Goal: Task Accomplishment & Management: Use online tool/utility

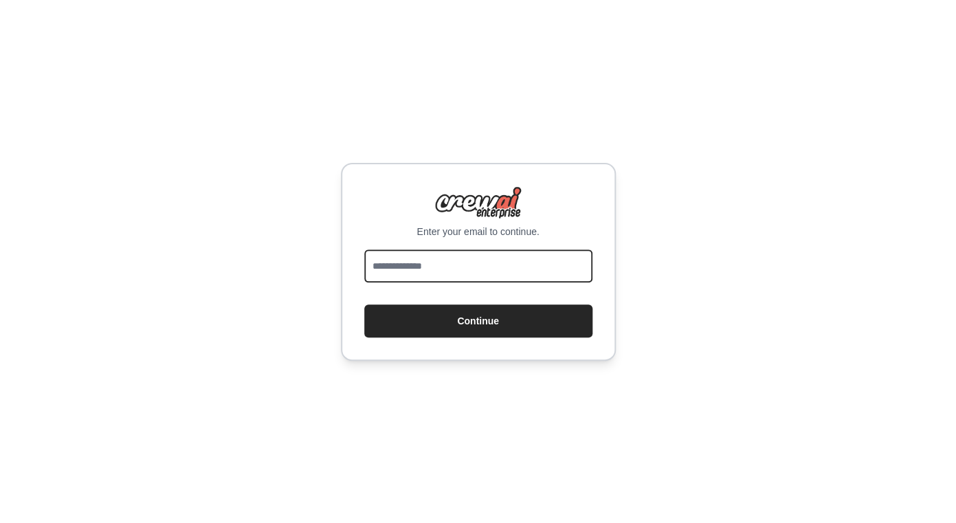
click at [401, 270] on input "email" at bounding box center [478, 266] width 228 height 33
type input "**********"
click at [364, 305] on button "Continue" at bounding box center [478, 321] width 228 height 33
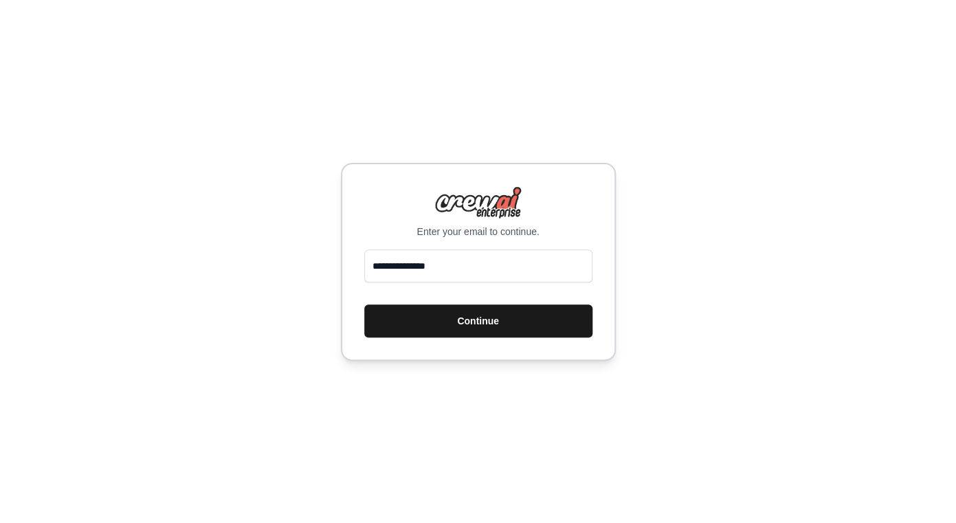
click at [477, 325] on button "Continue" at bounding box center [478, 321] width 228 height 33
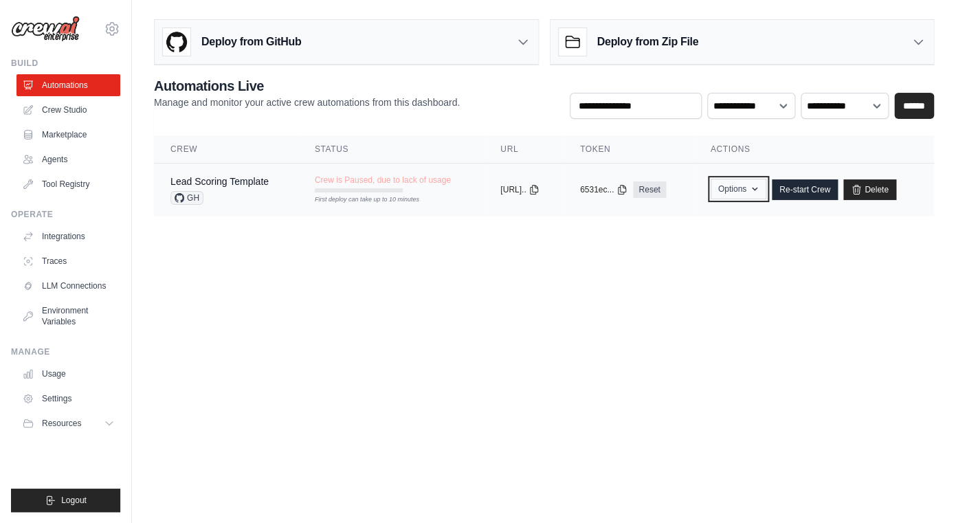
click at [754, 190] on button "Options" at bounding box center [739, 189] width 56 height 21
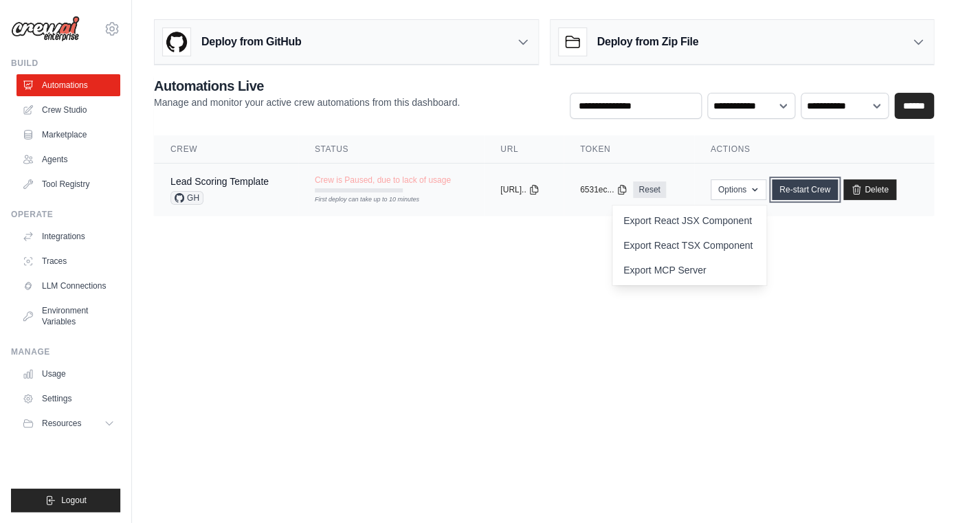
click at [812, 188] on link "Re-start Crew" at bounding box center [805, 189] width 66 height 21
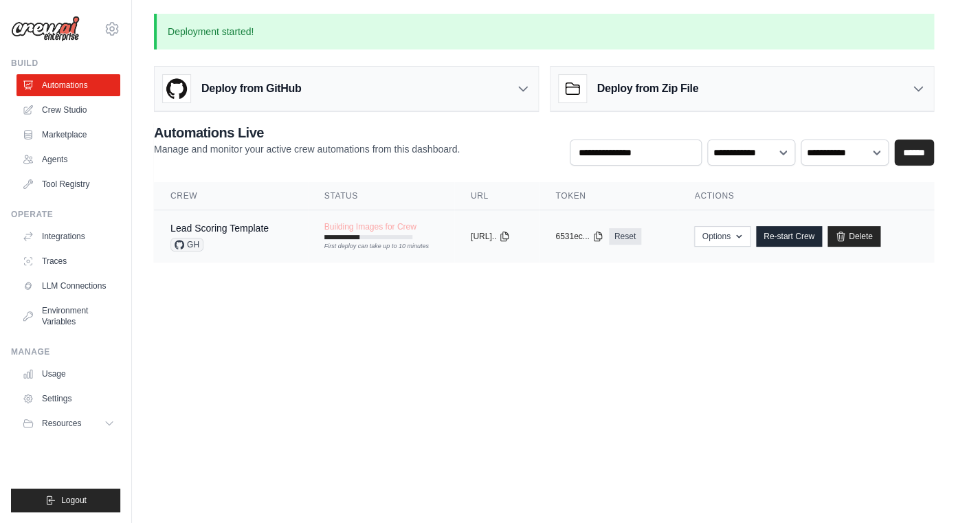
click at [270, 232] on div "Lead Scoring Template GH" at bounding box center [230, 236] width 121 height 30
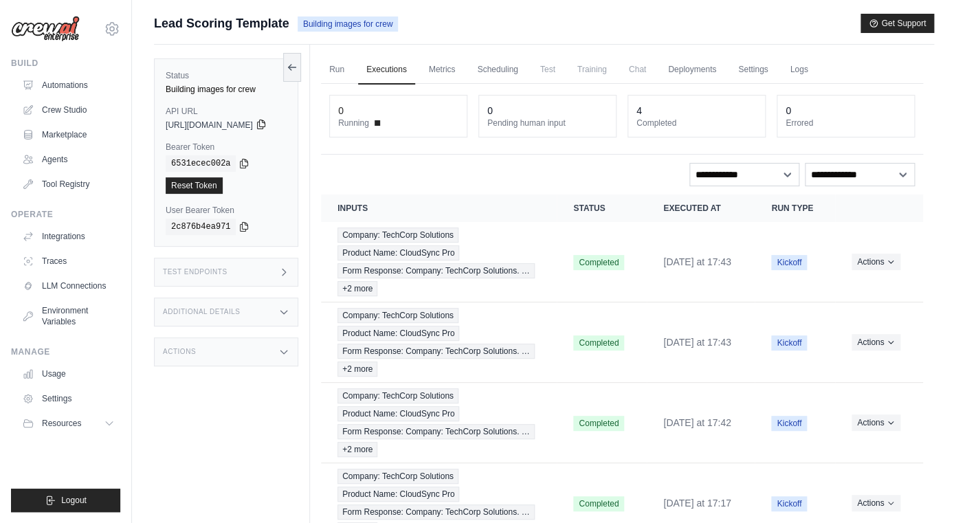
click at [267, 127] on icon at bounding box center [261, 124] width 11 height 11
click at [242, 166] on icon at bounding box center [244, 162] width 11 height 11
click at [287, 131] on div "[URL][DOMAIN_NAME]" at bounding box center [226, 125] width 121 height 11
click at [265, 126] on icon at bounding box center [261, 124] width 8 height 9
click at [294, 271] on div "Test Endpoints" at bounding box center [226, 272] width 144 height 29
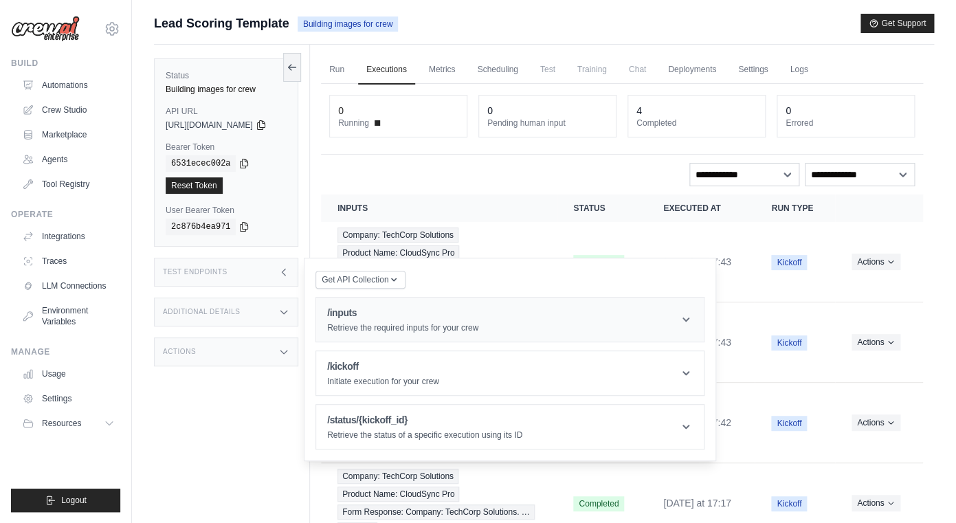
click at [646, 322] on header "/inputs Retrieve the required inputs for your crew" at bounding box center [510, 320] width 388 height 44
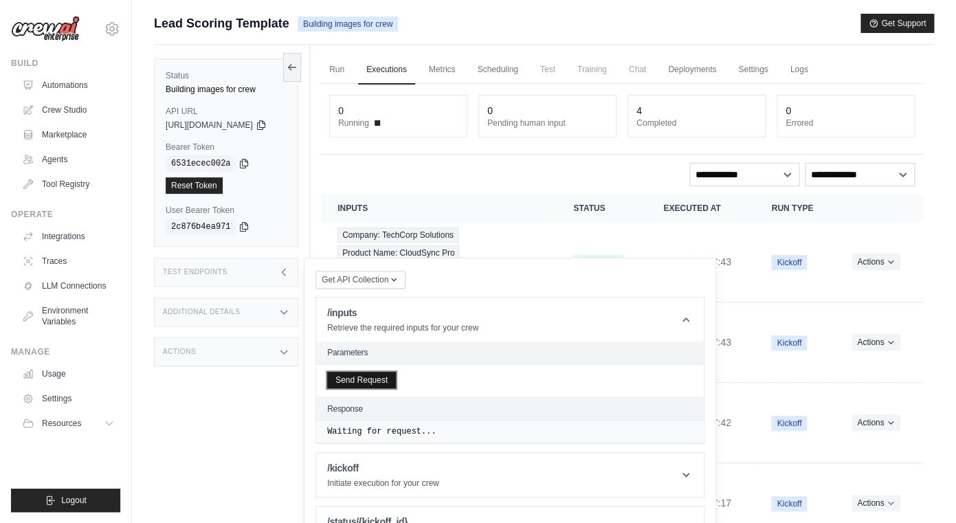
click at [396, 380] on button "Send Request" at bounding box center [361, 380] width 69 height 16
click at [353, 74] on link "Run" at bounding box center [337, 70] width 32 height 29
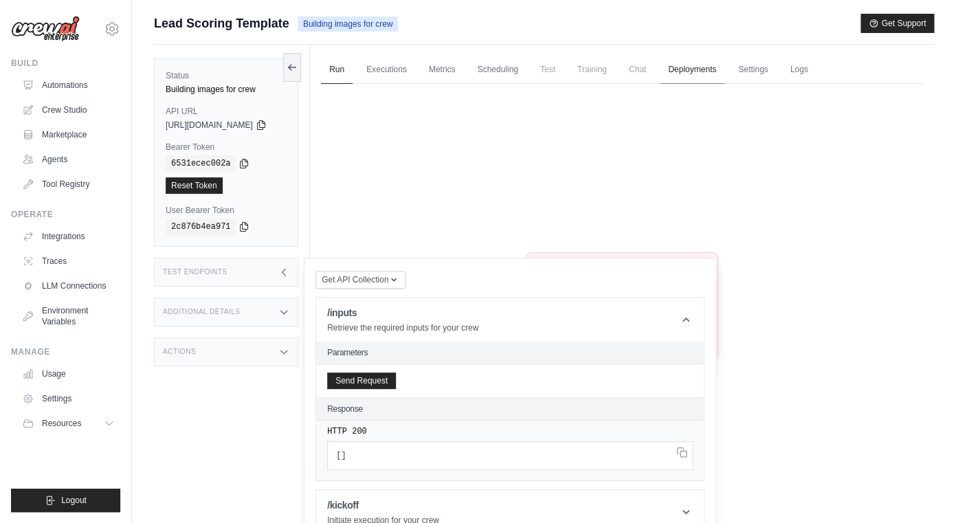
click at [716, 69] on link "Deployments" at bounding box center [692, 70] width 65 height 29
click at [751, 74] on link "Settings" at bounding box center [753, 70] width 46 height 29
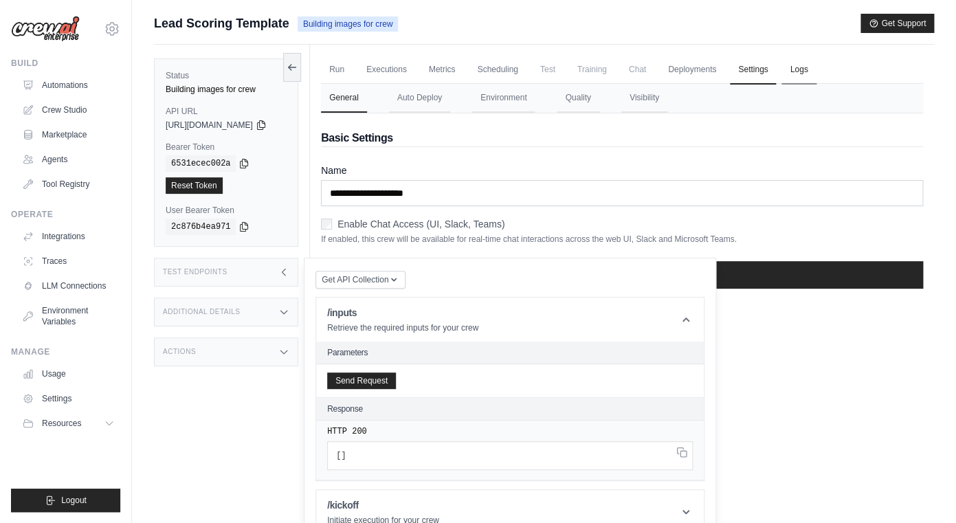
click at [813, 69] on link "Logs" at bounding box center [799, 70] width 34 height 29
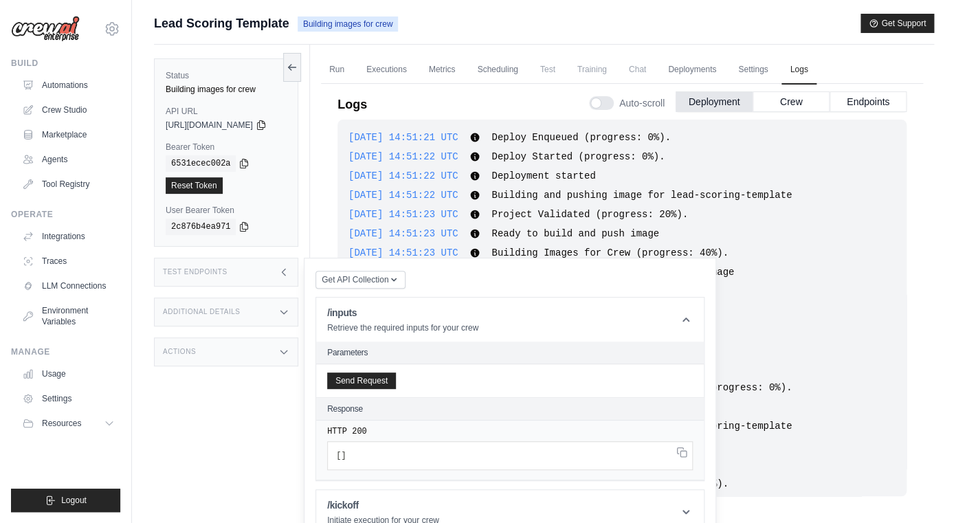
scroll to position [82, 0]
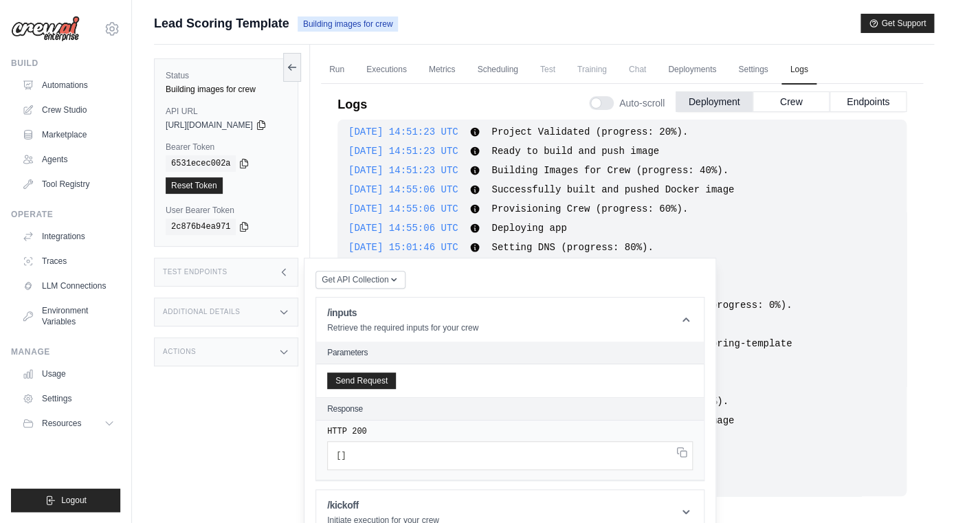
click at [766, 217] on div "[DATE] 14:51:21 UTC Deploy Enqueued (progress: 0%). Show more Show less [DATE] …" at bounding box center [622, 308] width 569 height 377
click at [287, 281] on div "Test Endpoints" at bounding box center [226, 272] width 144 height 29
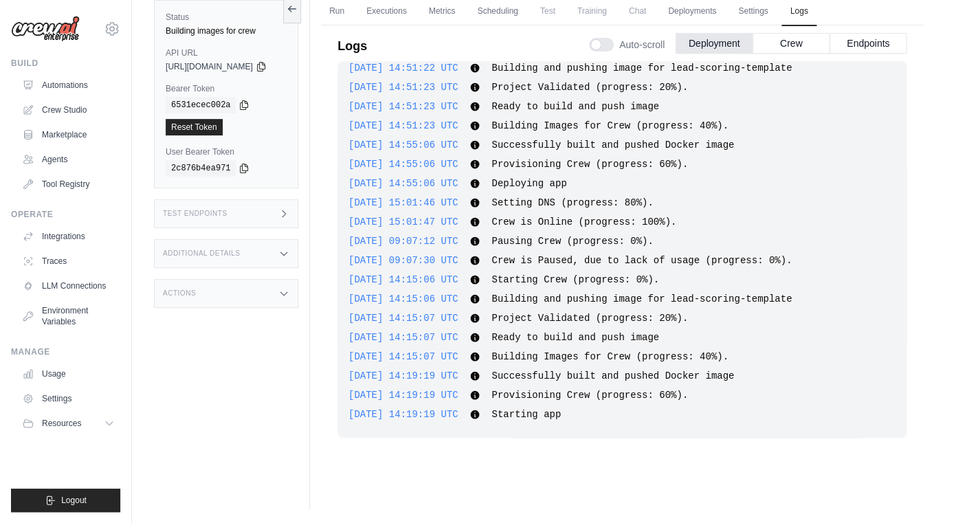
scroll to position [0, 0]
